Goal: Information Seeking & Learning: Learn about a topic

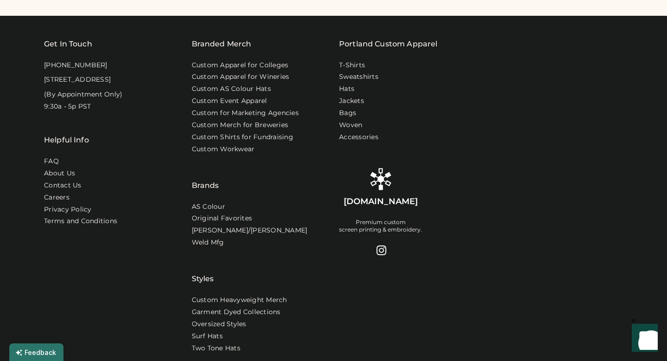
scroll to position [463, 0]
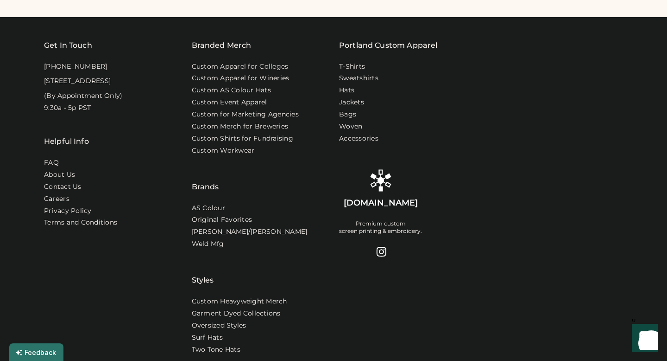
scroll to position [310, 0]
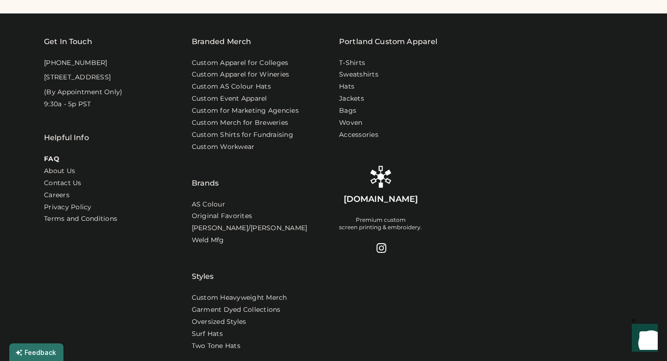
click at [50, 164] on link "FAQ" at bounding box center [51, 158] width 15 height 9
